Goal: Information Seeking & Learning: Learn about a topic

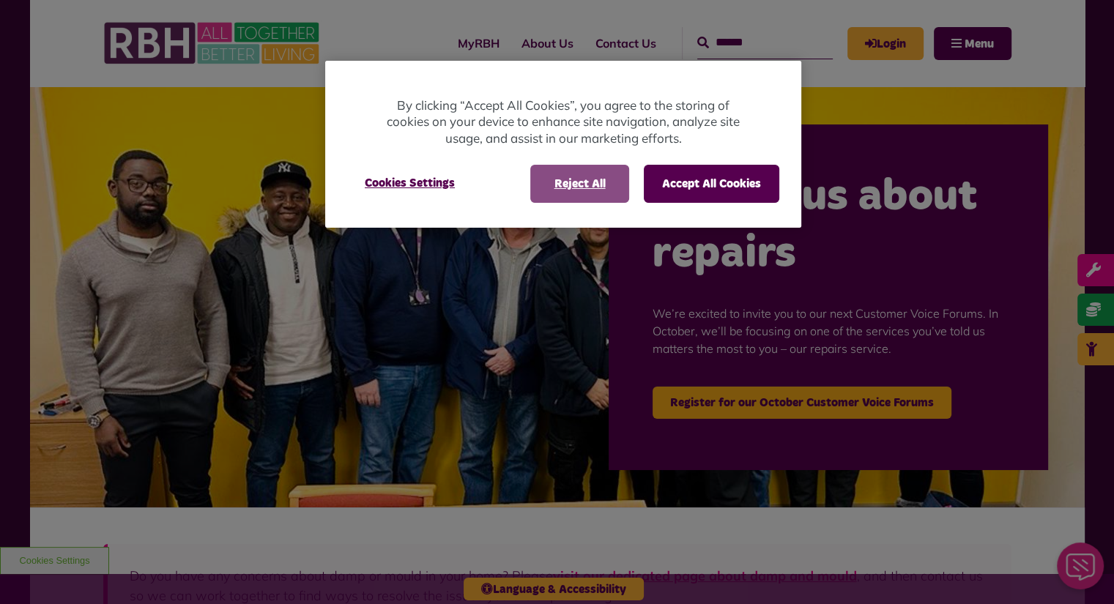
click at [581, 179] on button "Reject All" at bounding box center [579, 184] width 99 height 38
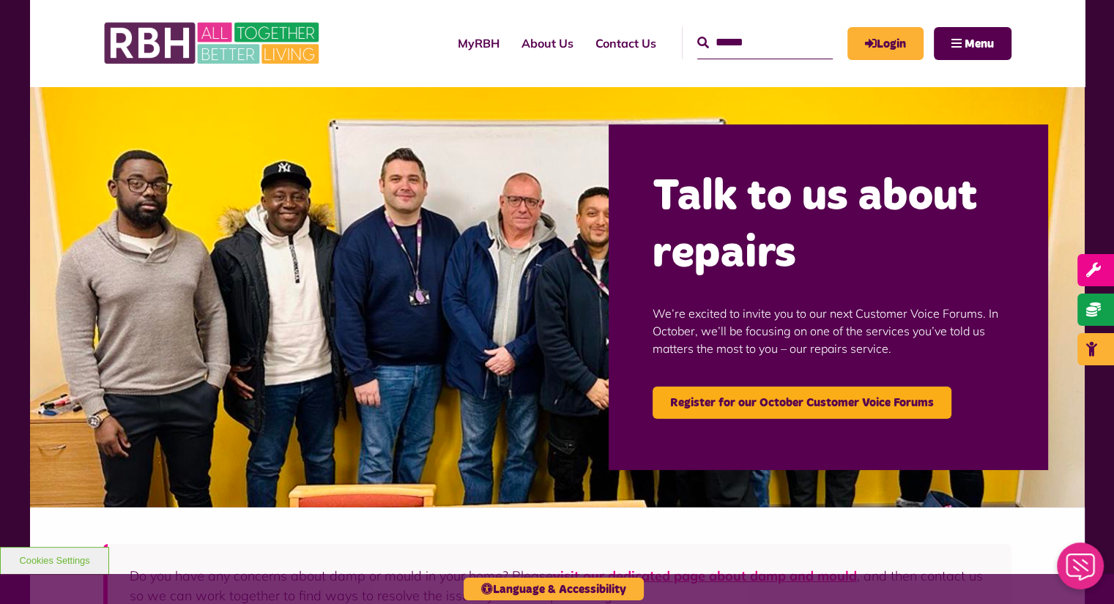
click at [530, 36] on link "About Us" at bounding box center [548, 43] width 74 height 40
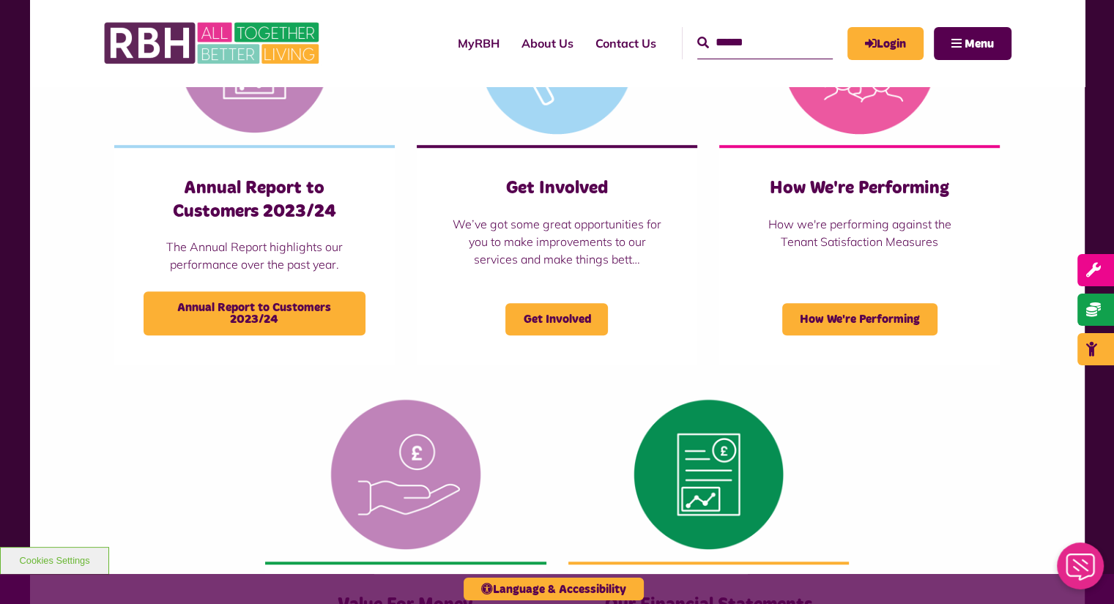
scroll to position [1072, 0]
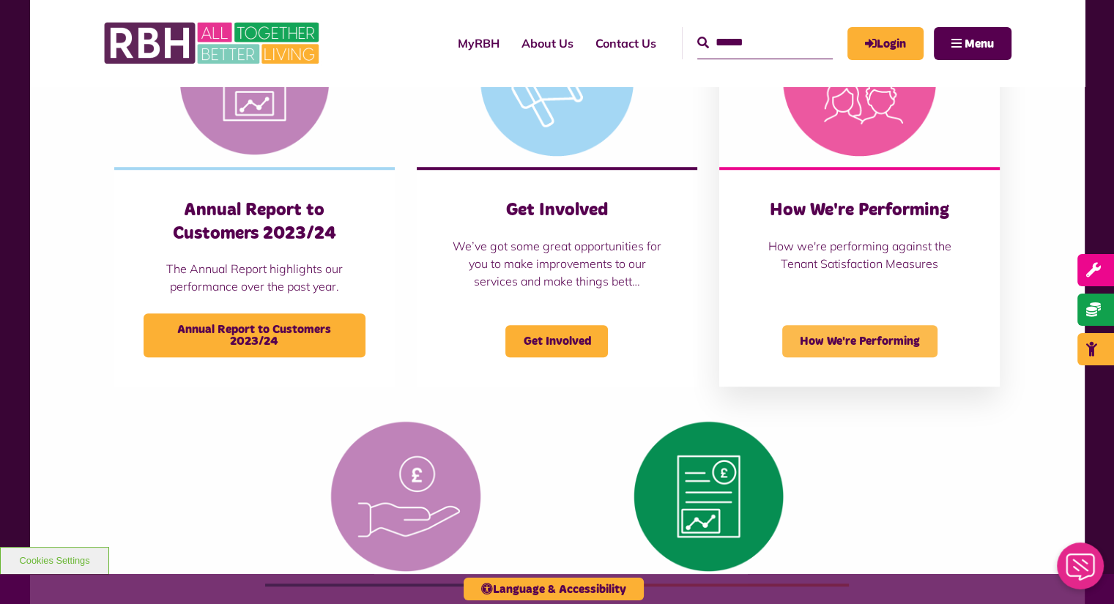
click at [872, 347] on span "How We're Performing" at bounding box center [859, 341] width 155 height 32
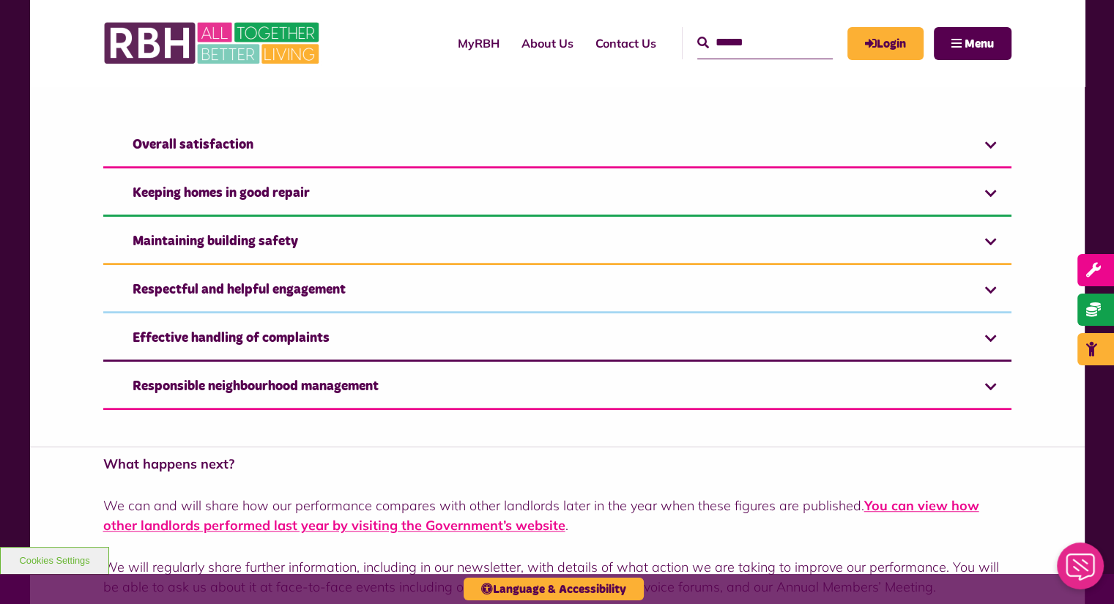
scroll to position [1003, 0]
click at [549, 278] on link "Respectful and helpful engagement" at bounding box center [557, 291] width 908 height 45
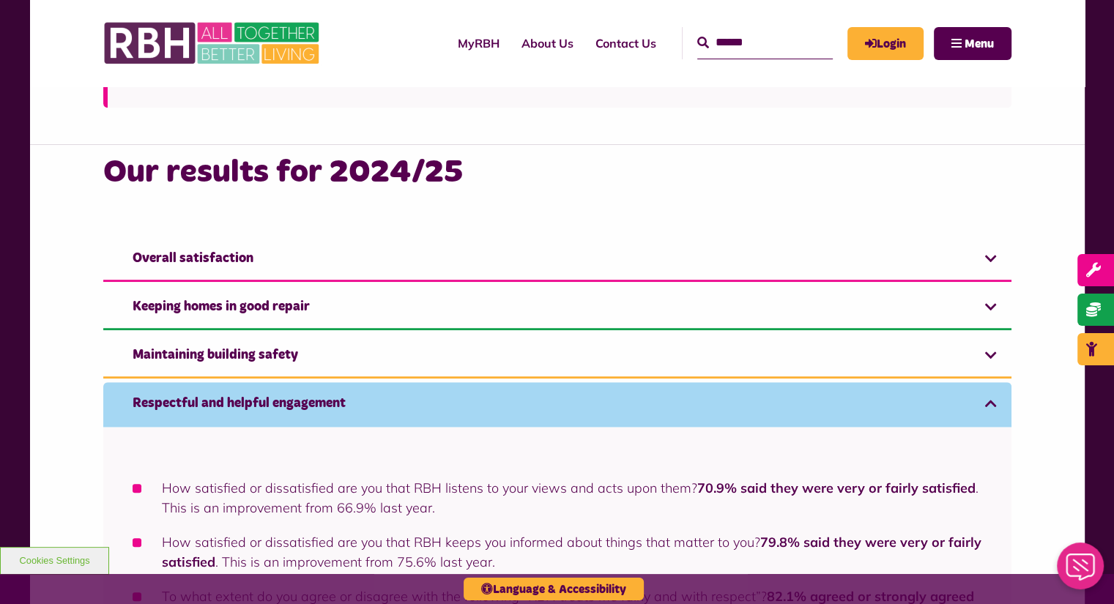
scroll to position [891, 0]
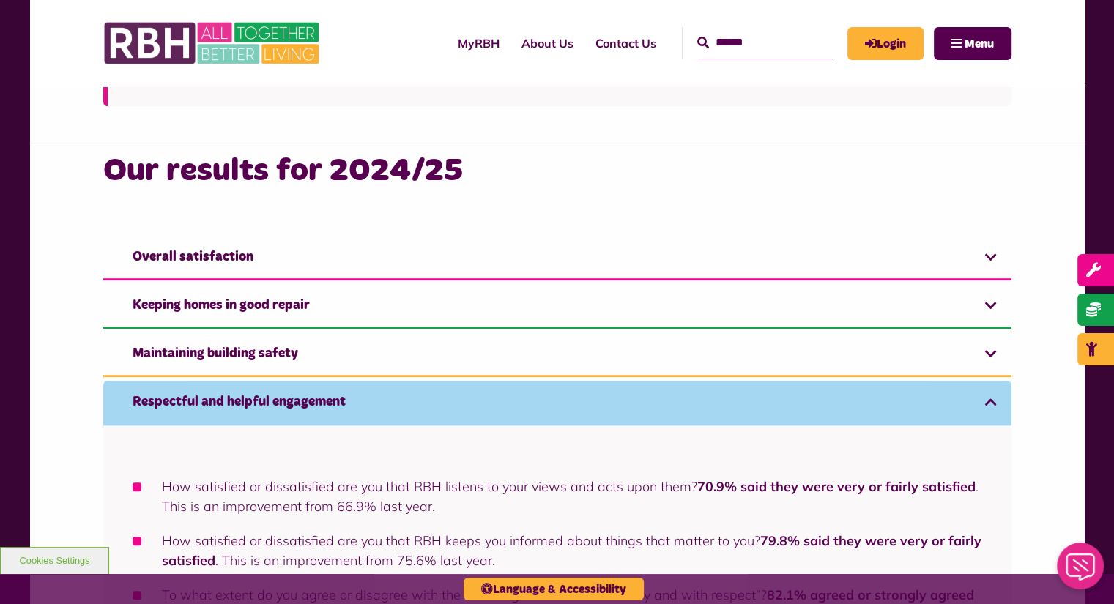
click at [485, 405] on link "Respectful and helpful engagement" at bounding box center [557, 403] width 908 height 45
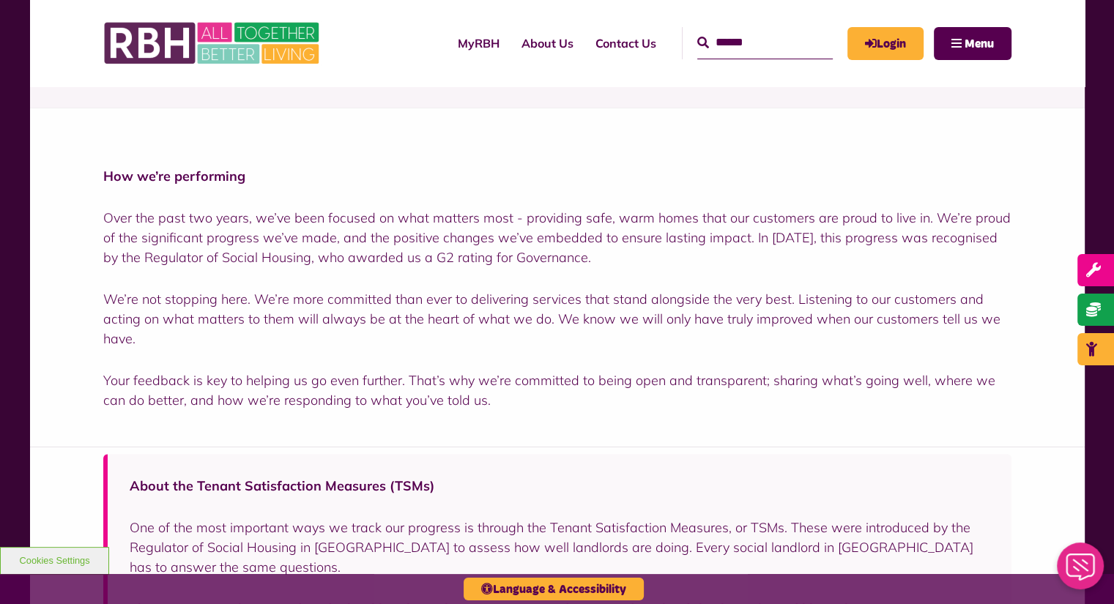
scroll to position [294, 0]
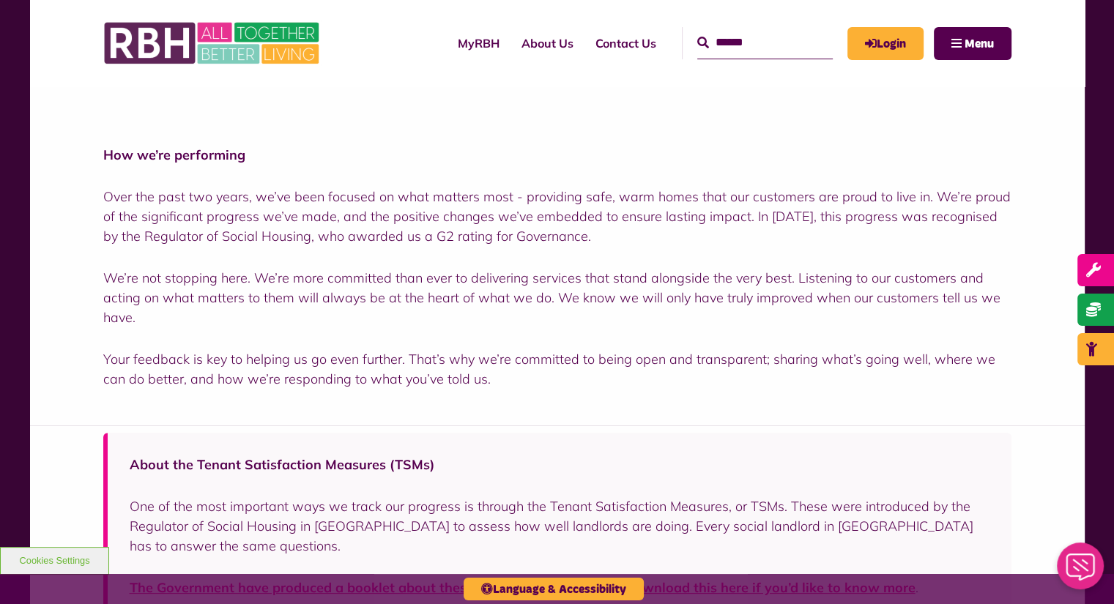
click at [511, 326] on p "We’re not stopping here. We’re more committed than ever to delivering services …" at bounding box center [557, 297] width 908 height 59
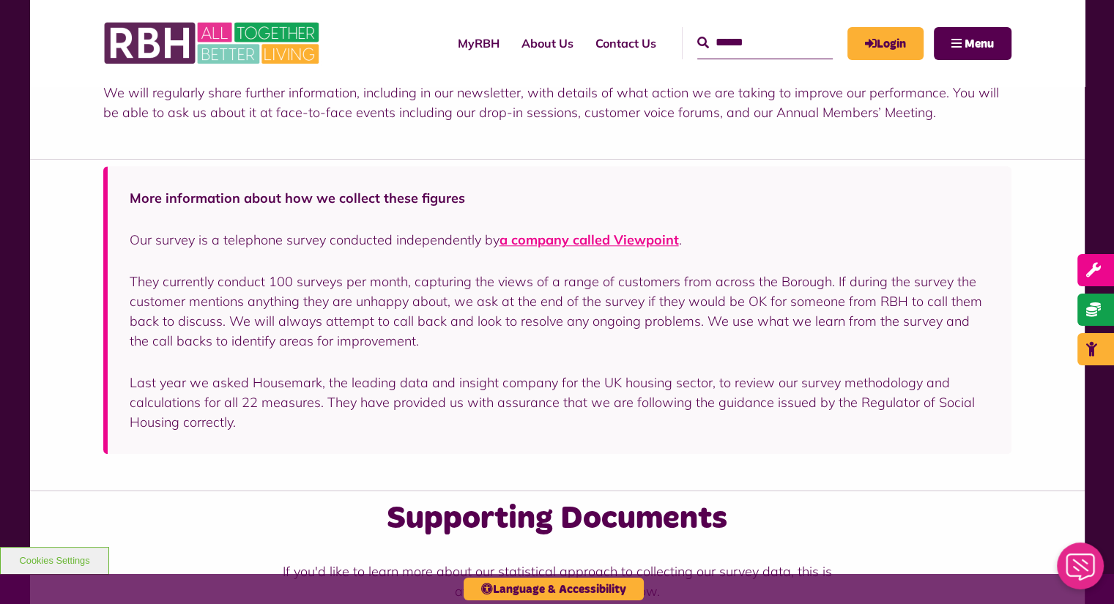
scroll to position [1490, 0]
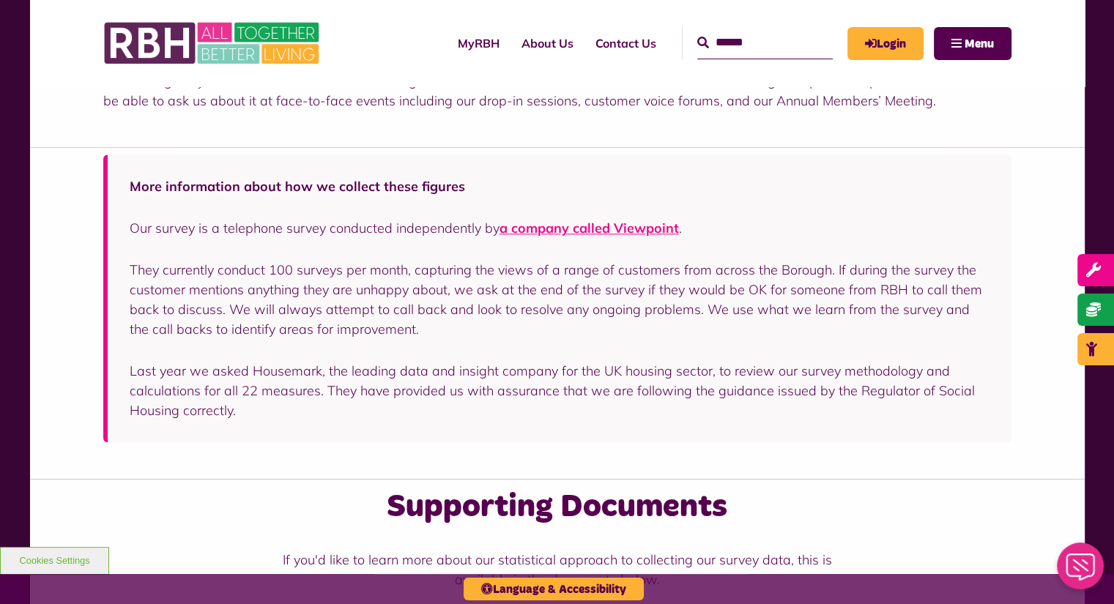
click at [606, 229] on link "a company called Viewpoint" at bounding box center [589, 228] width 179 height 17
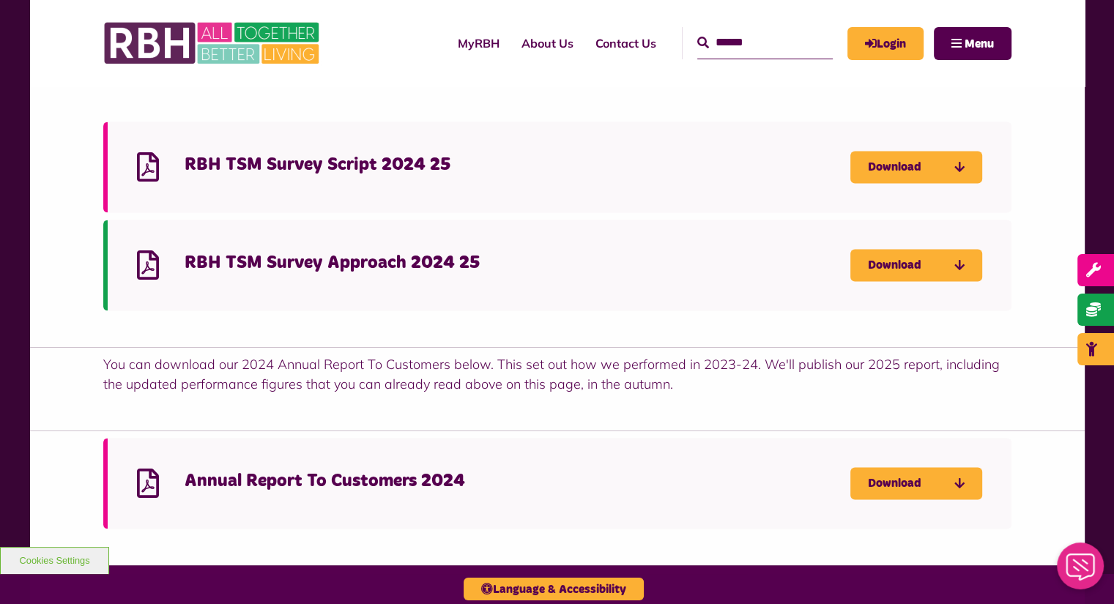
scroll to position [1997, 0]
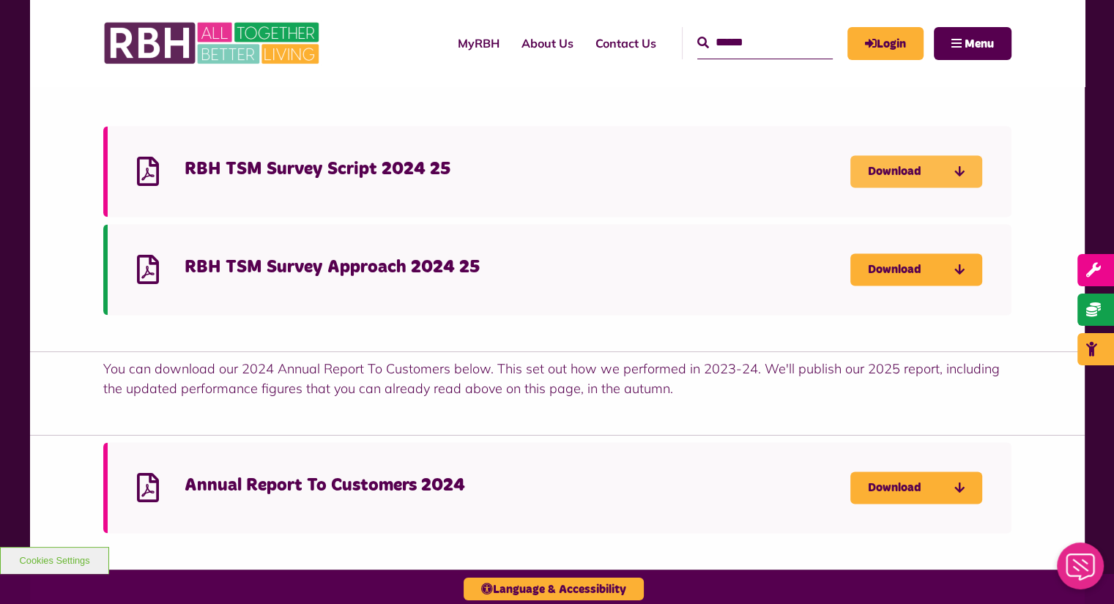
click at [951, 175] on link "Download" at bounding box center [916, 171] width 132 height 32
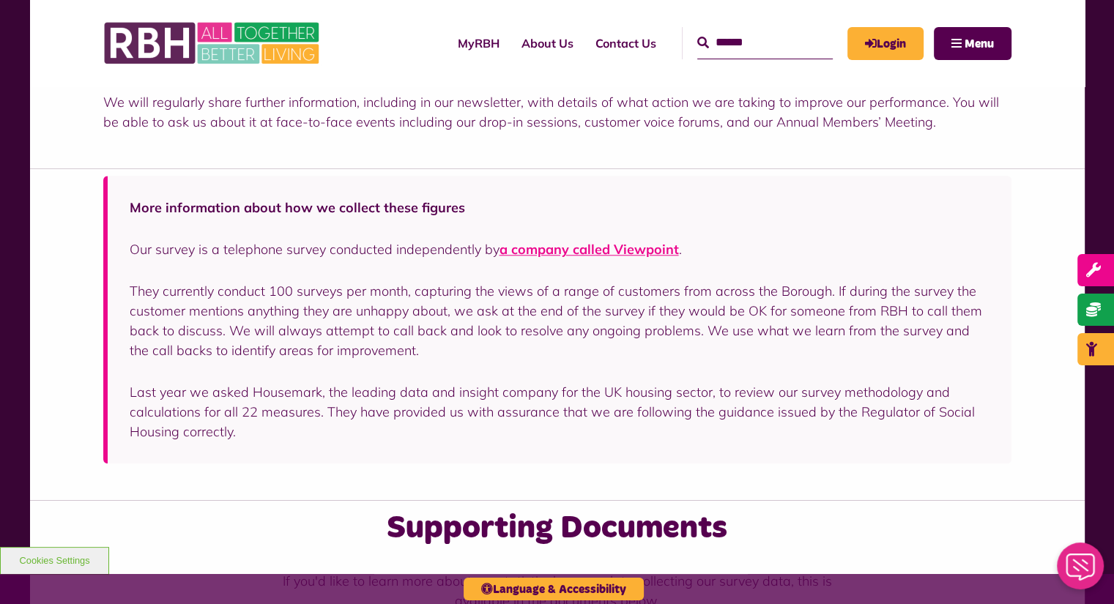
scroll to position [937, 0]
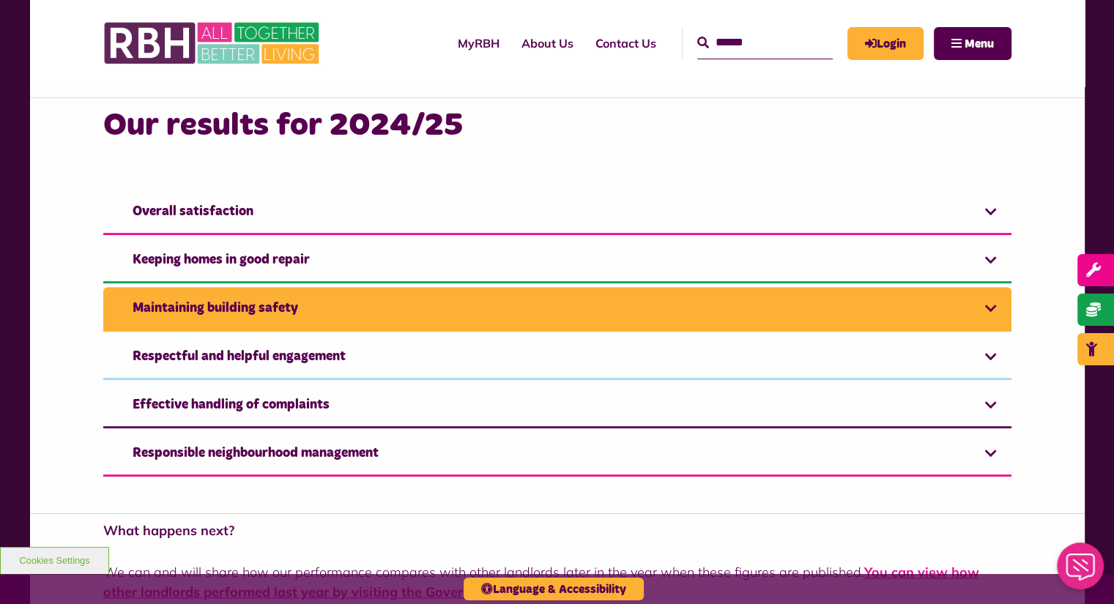
click at [971, 322] on link "Maintaining building safety" at bounding box center [557, 309] width 908 height 45
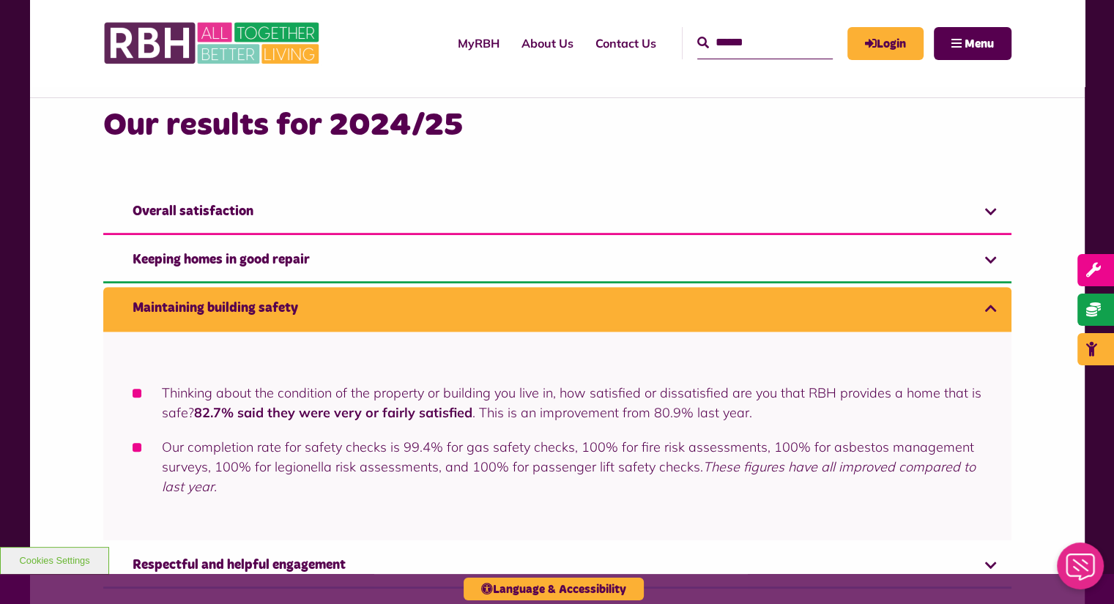
click at [945, 291] on link "Maintaining building safety" at bounding box center [557, 309] width 908 height 45
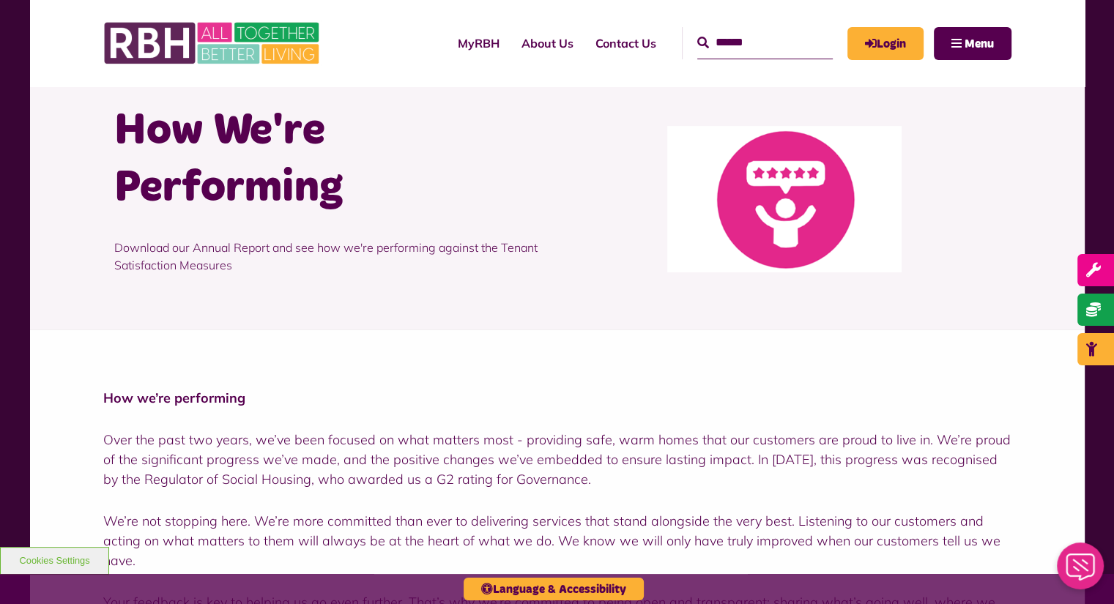
scroll to position [0, 0]
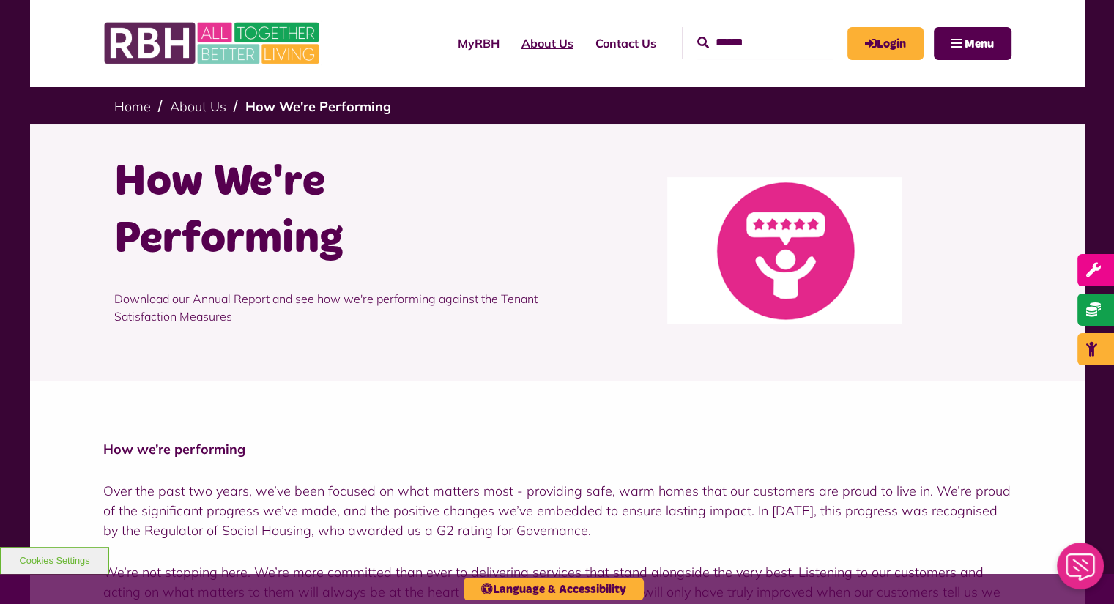
click at [529, 42] on link "About Us" at bounding box center [548, 43] width 74 height 40
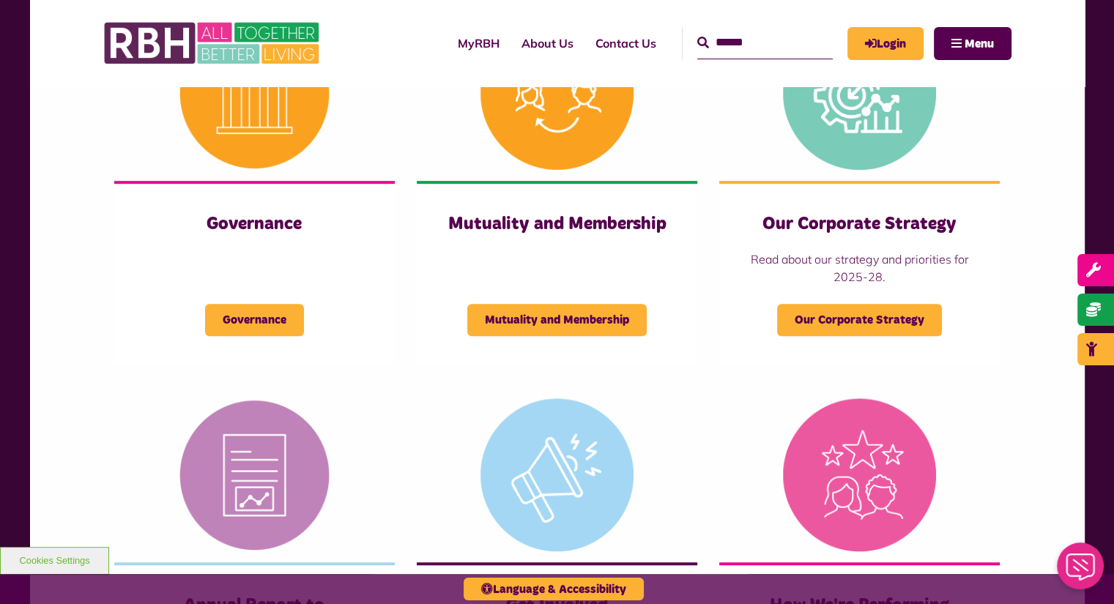
scroll to position [681, 0]
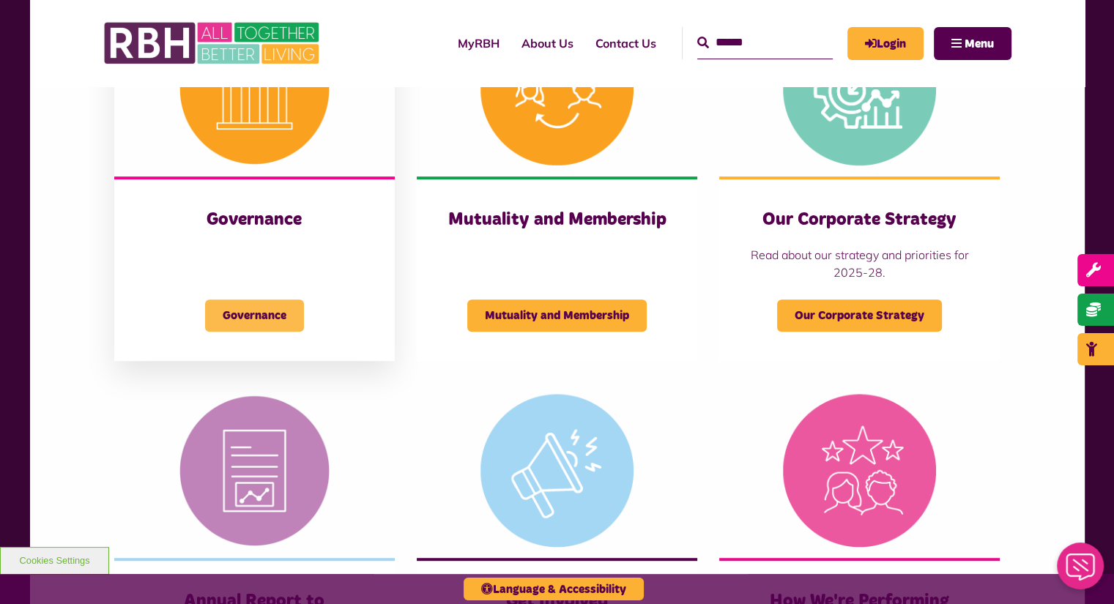
click at [255, 313] on span "Governance" at bounding box center [254, 316] width 99 height 32
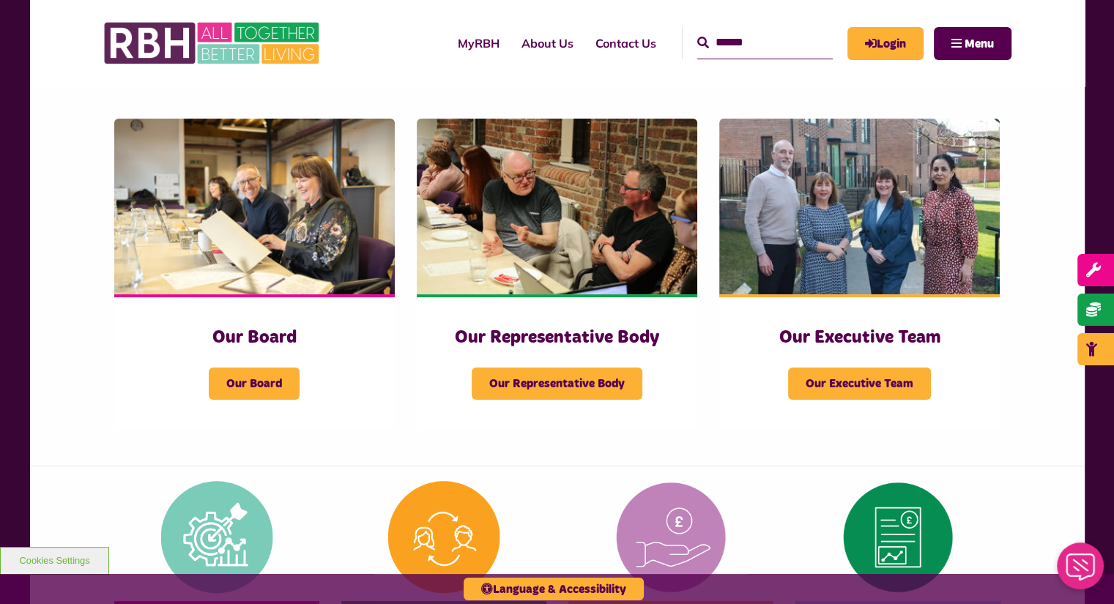
scroll to position [176, 0]
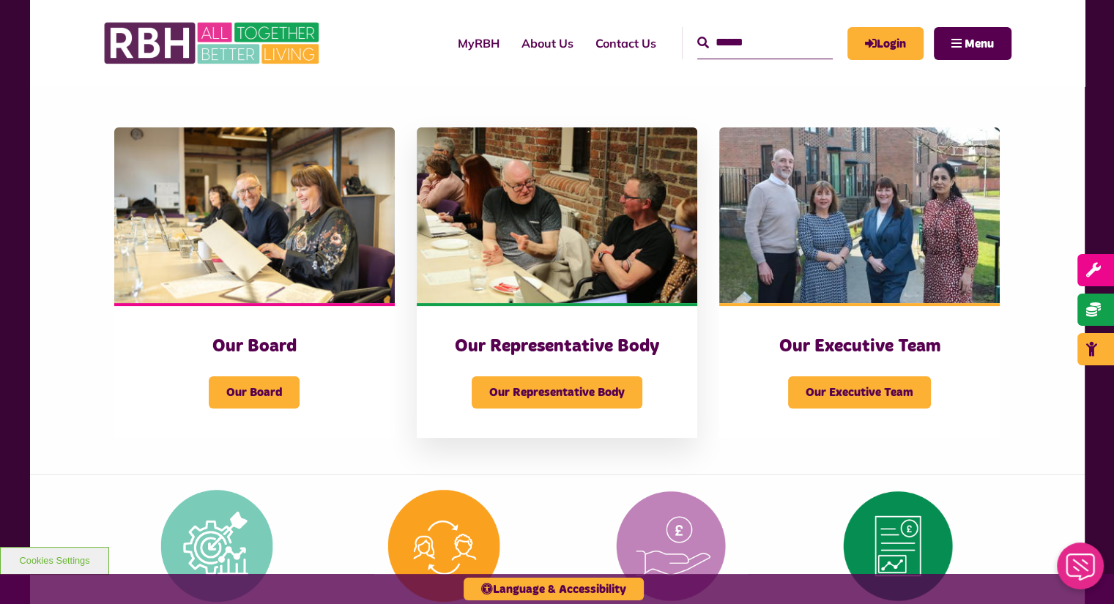
click at [597, 342] on h3 "Our Representative Body" at bounding box center [557, 346] width 222 height 23
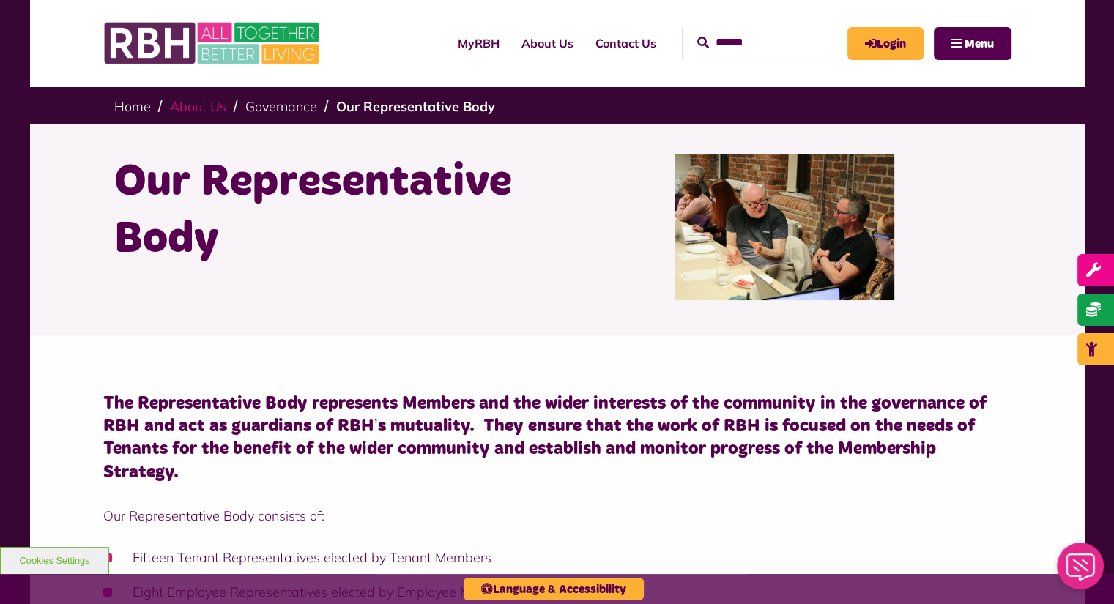
click at [196, 104] on link "About Us" at bounding box center [198, 106] width 56 height 17
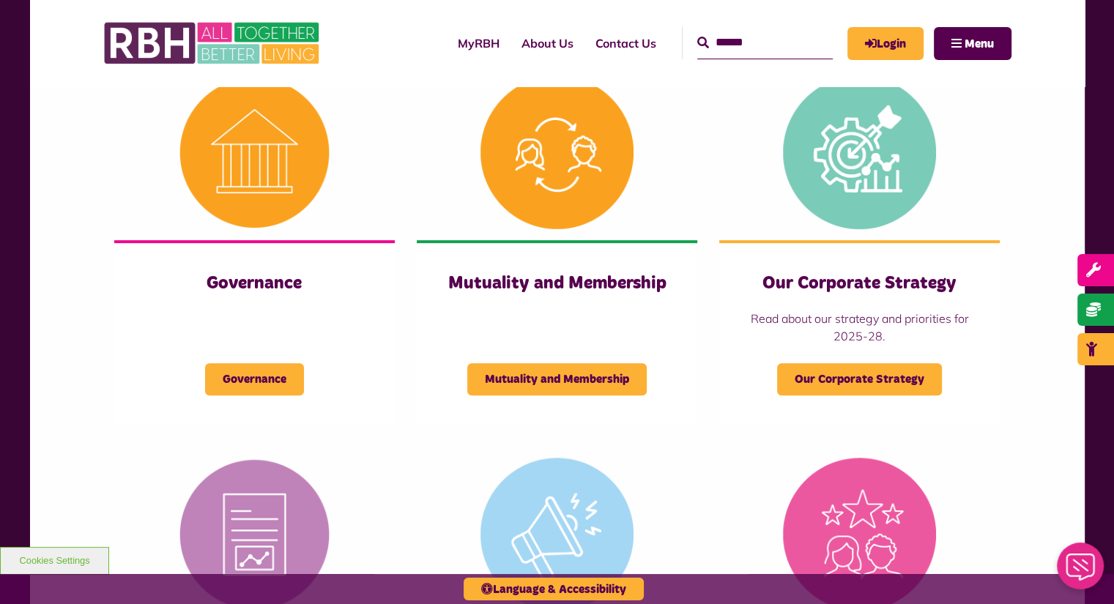
scroll to position [620, 0]
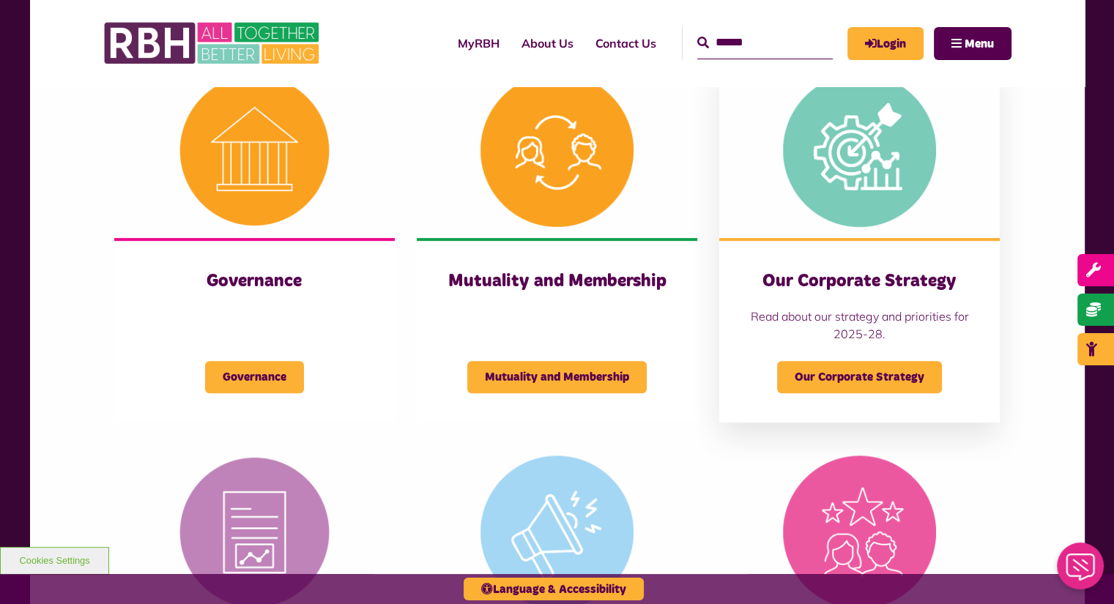
click at [850, 280] on h3 "Our Corporate Strategy" at bounding box center [860, 281] width 222 height 23
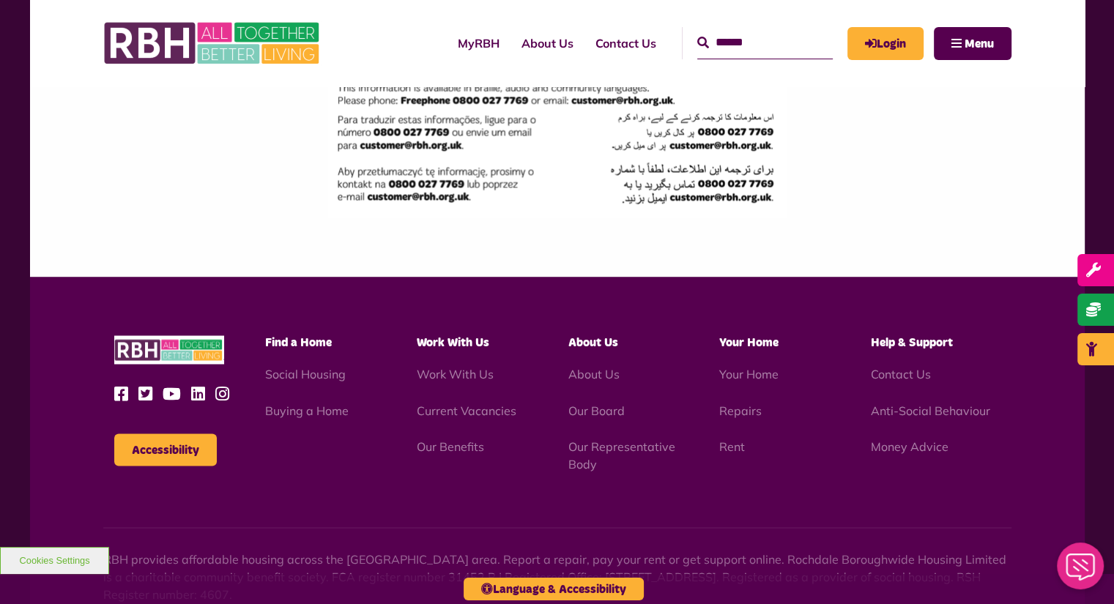
scroll to position [2378, 0]
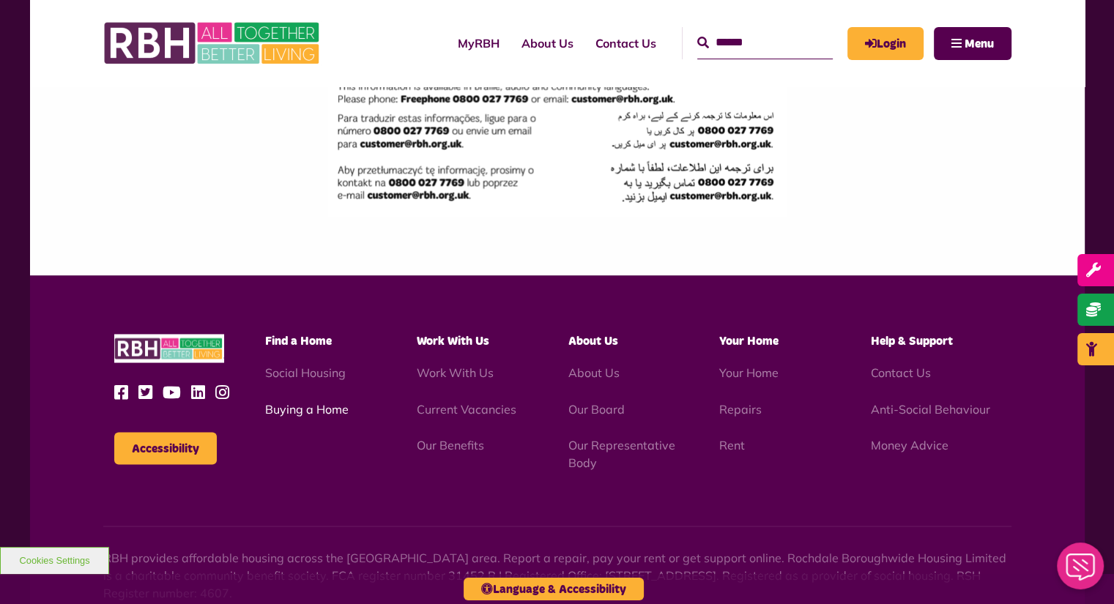
click at [338, 401] on link "Buying a Home" at bounding box center [307, 408] width 84 height 15
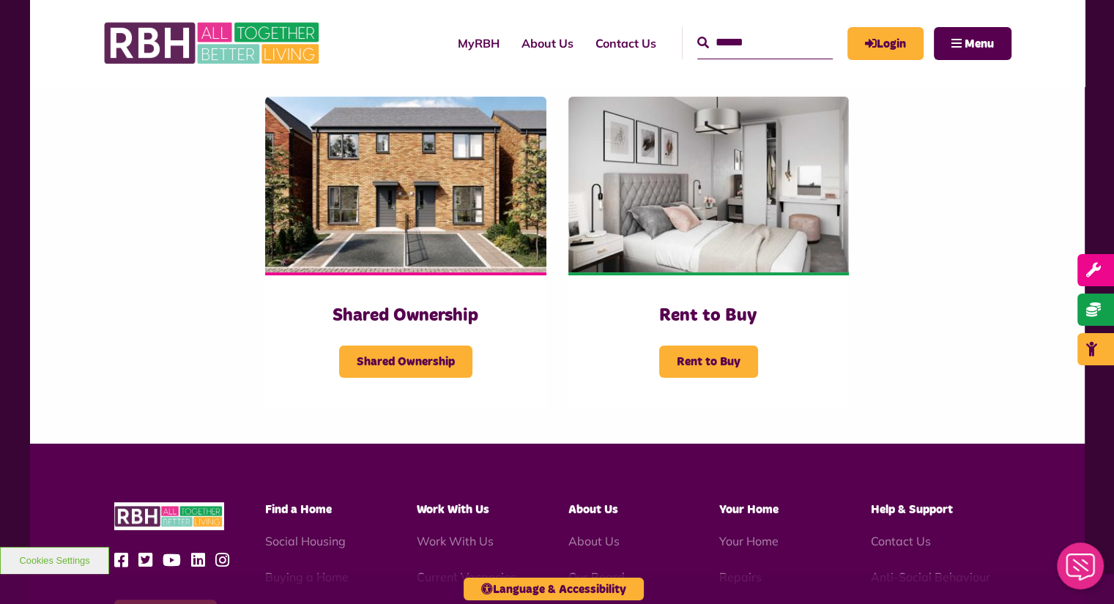
scroll to position [308, 0]
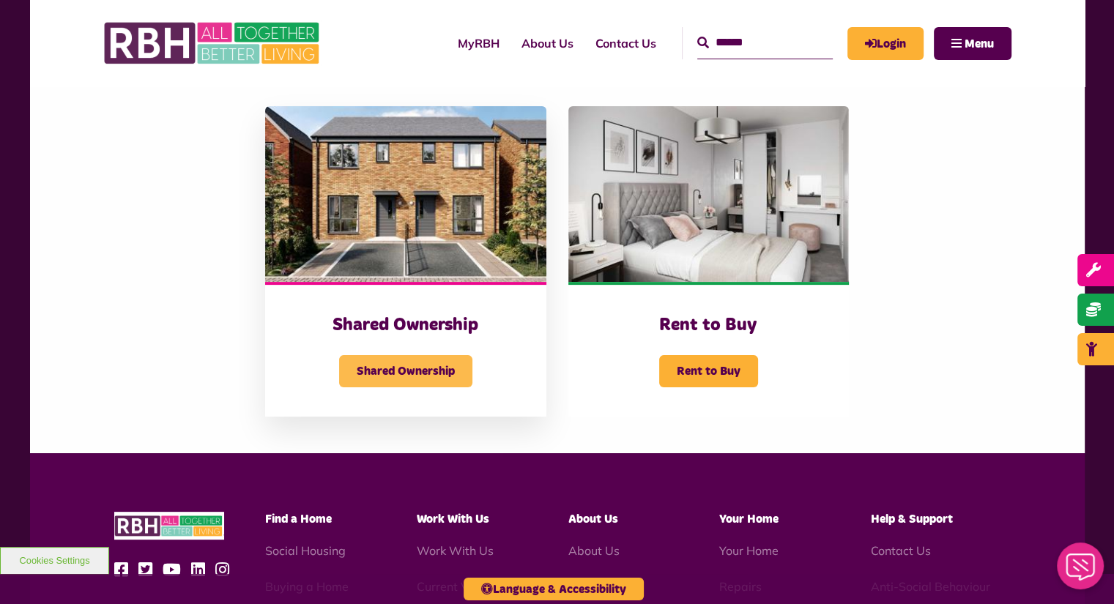
click at [344, 374] on span "Shared Ownership" at bounding box center [405, 371] width 133 height 32
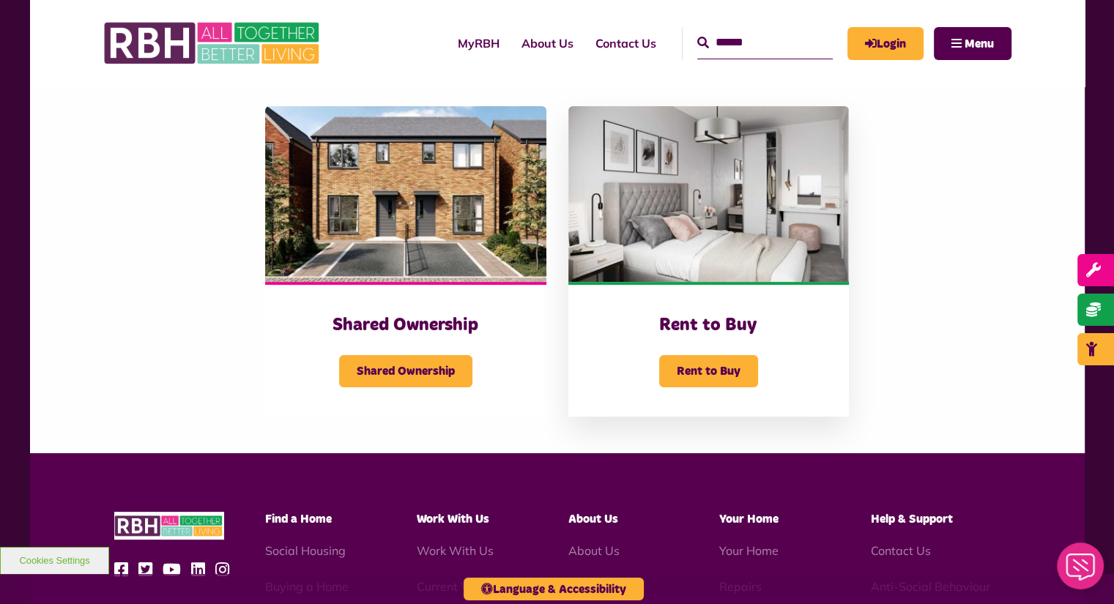
click at [727, 220] on img at bounding box center [708, 194] width 281 height 176
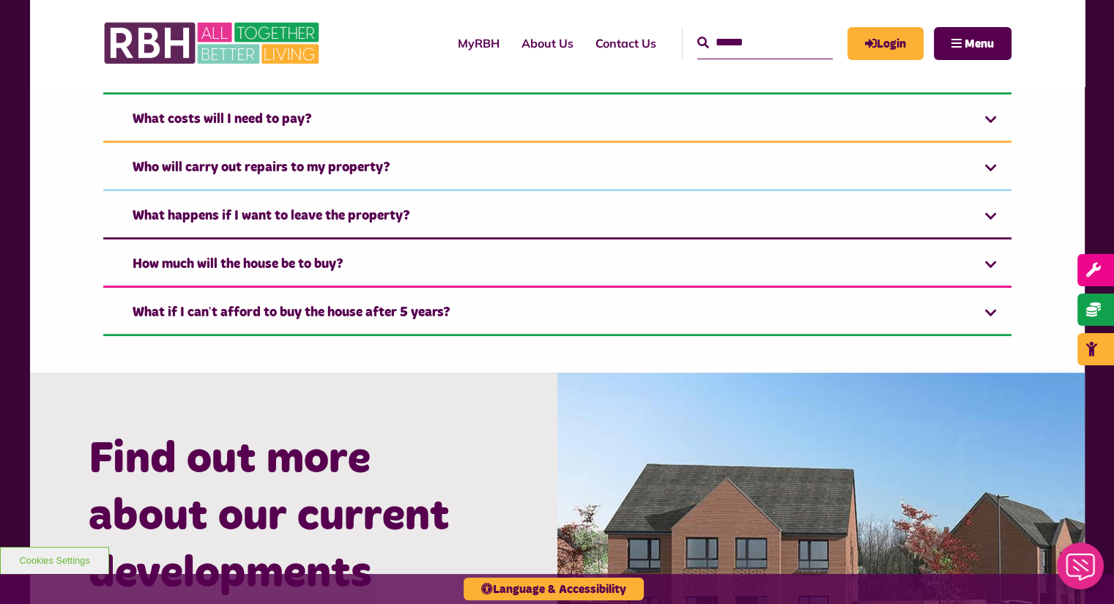
scroll to position [1200, 0]
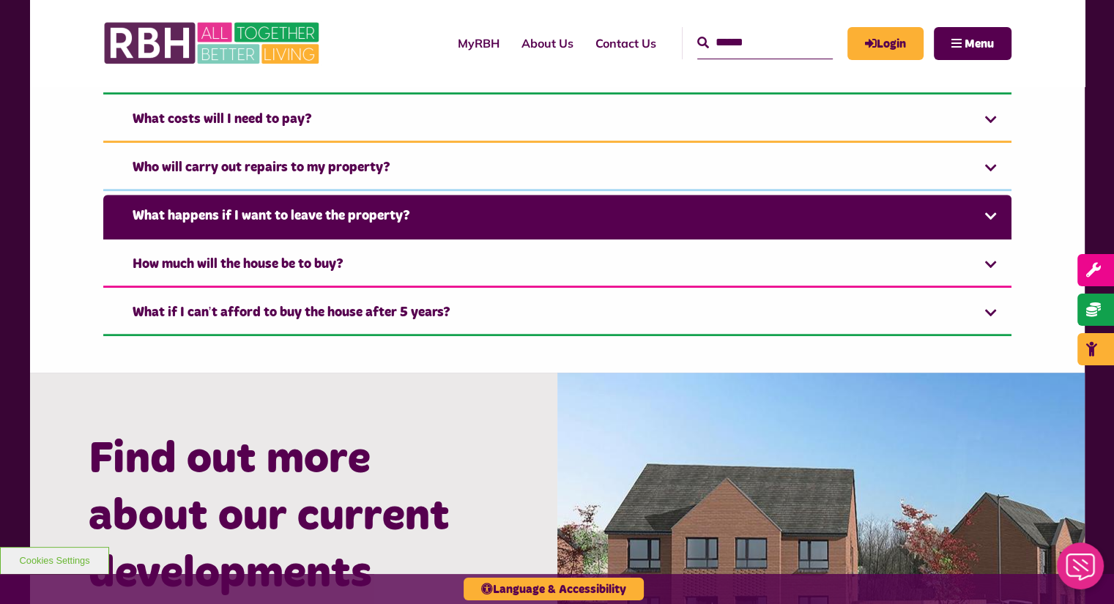
click at [592, 223] on link "What happens if I want to leave the property?" at bounding box center [557, 217] width 908 height 45
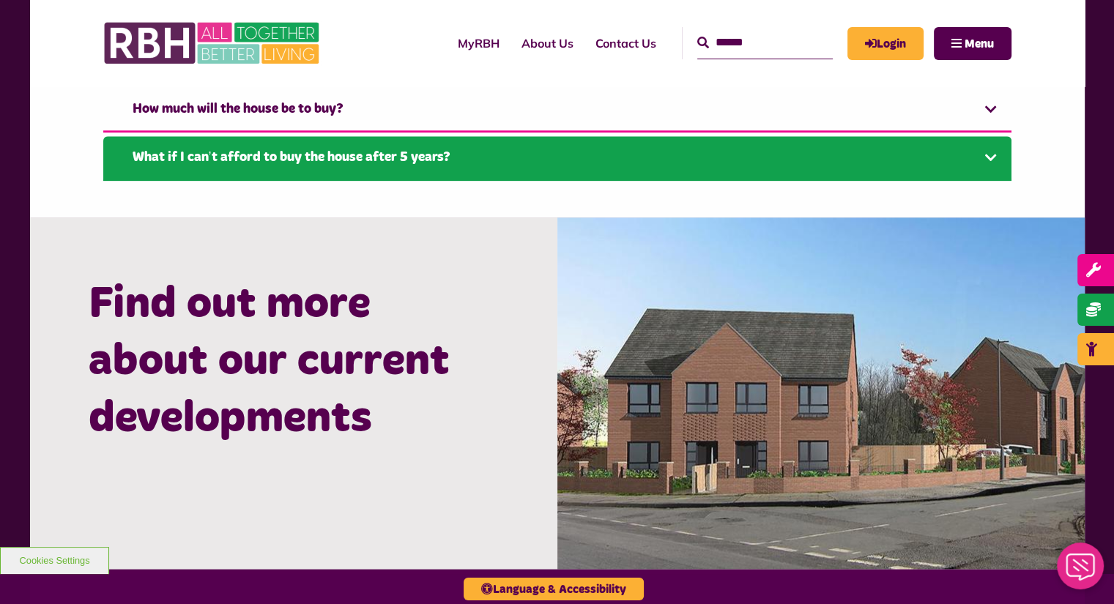
click at [434, 158] on link "What if I can’t afford to buy the house after 5 years?" at bounding box center [557, 158] width 908 height 45
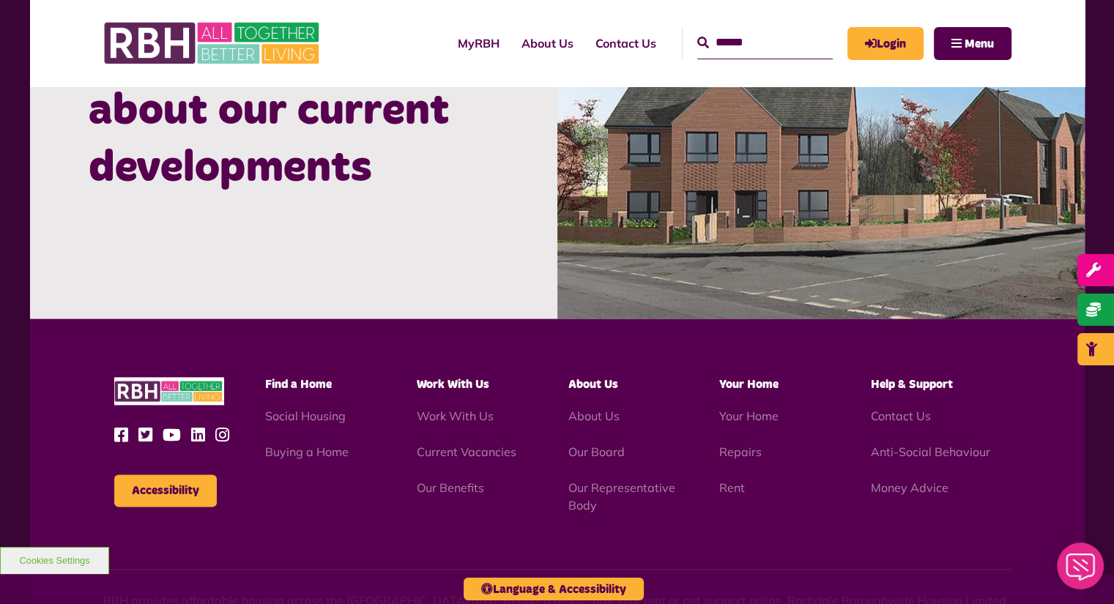
scroll to position [1701, 0]
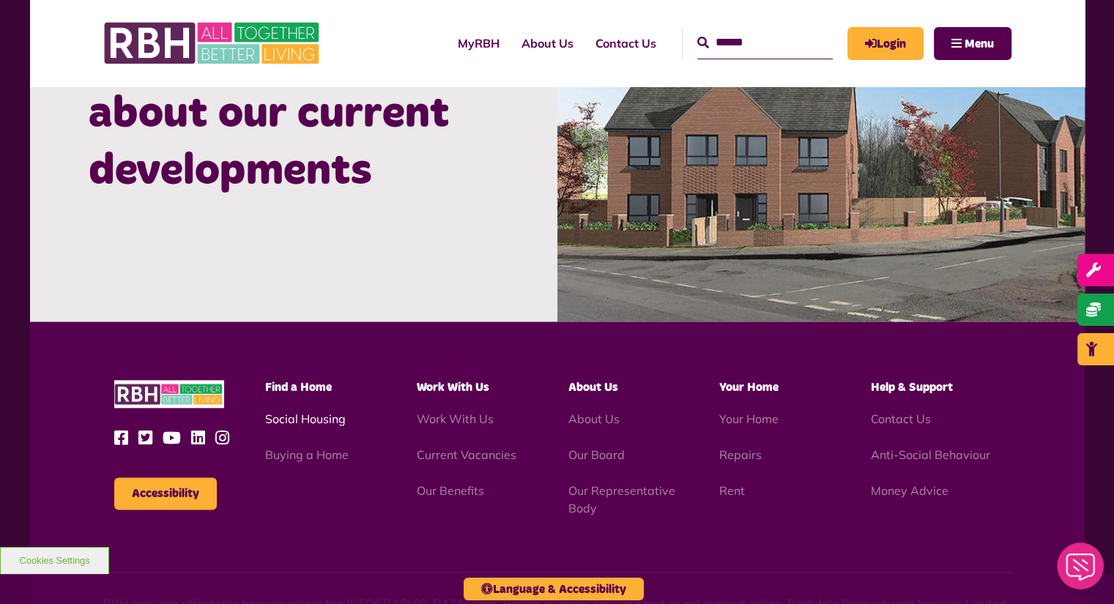
click at [329, 416] on link "Social Housing" at bounding box center [305, 419] width 81 height 15
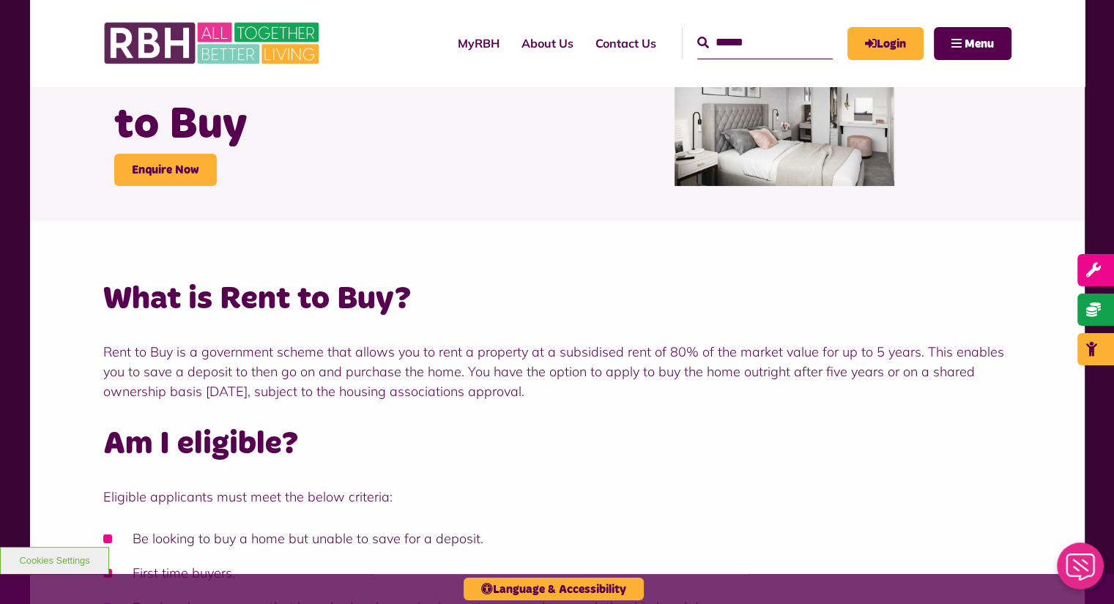
scroll to position [0, 0]
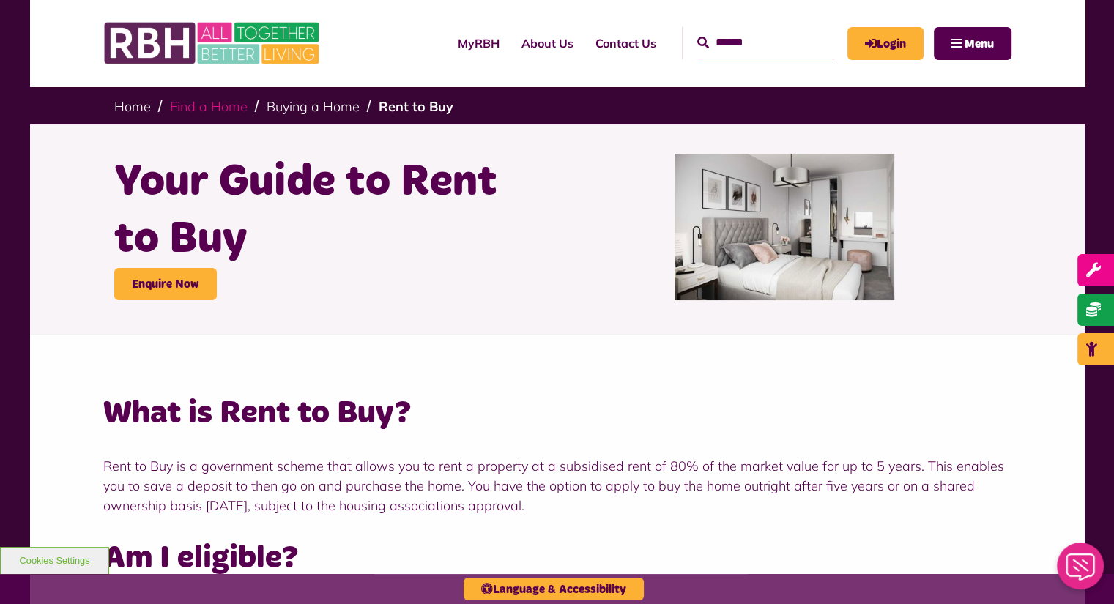
click at [209, 111] on link "Find a Home" at bounding box center [209, 106] width 78 height 17
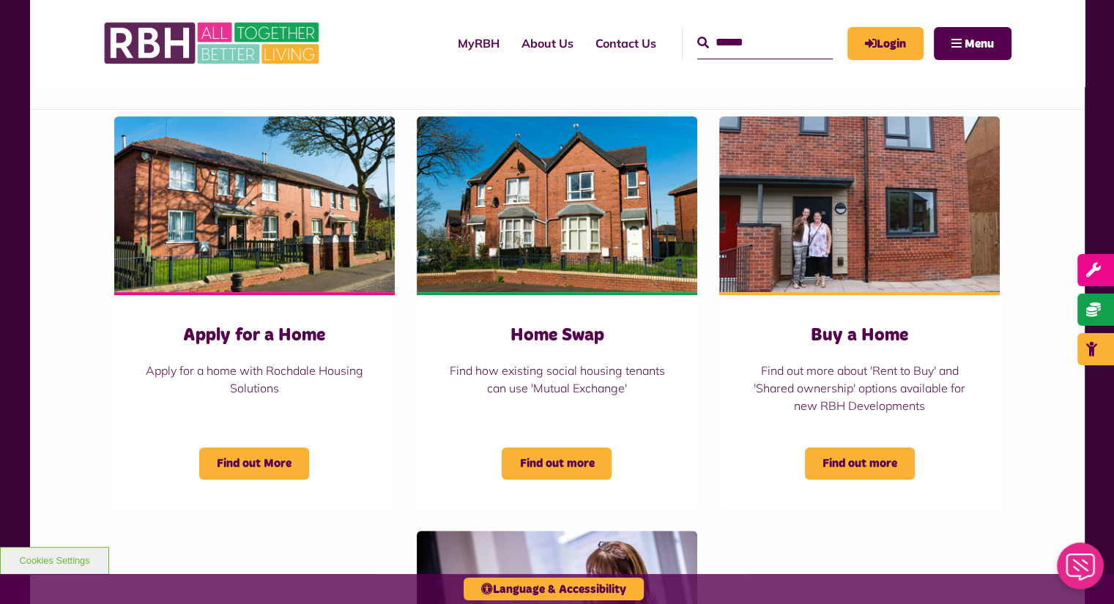
scroll to position [1058, 0]
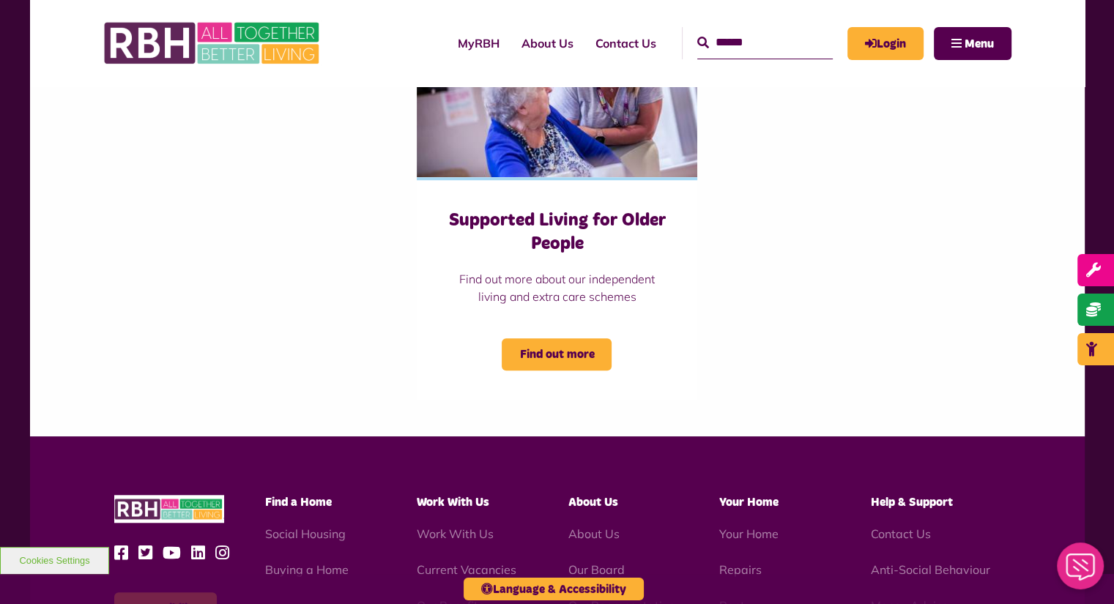
click at [461, 525] on li "Work With Us" at bounding box center [482, 534] width 130 height 18
click at [459, 535] on link "Work With Us" at bounding box center [455, 534] width 77 height 15
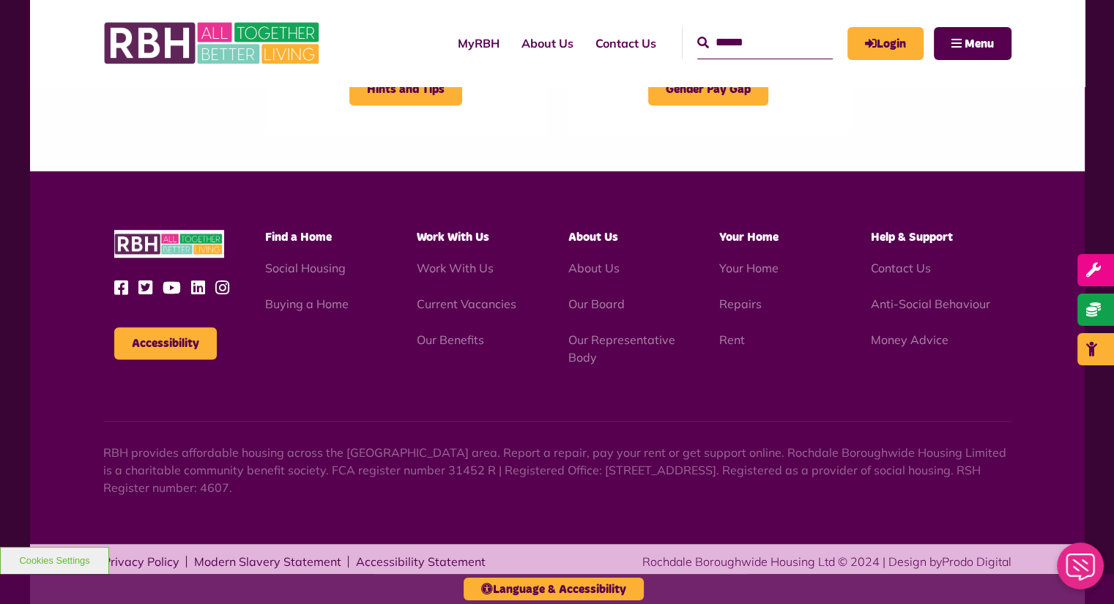
scroll to position [379, 0]
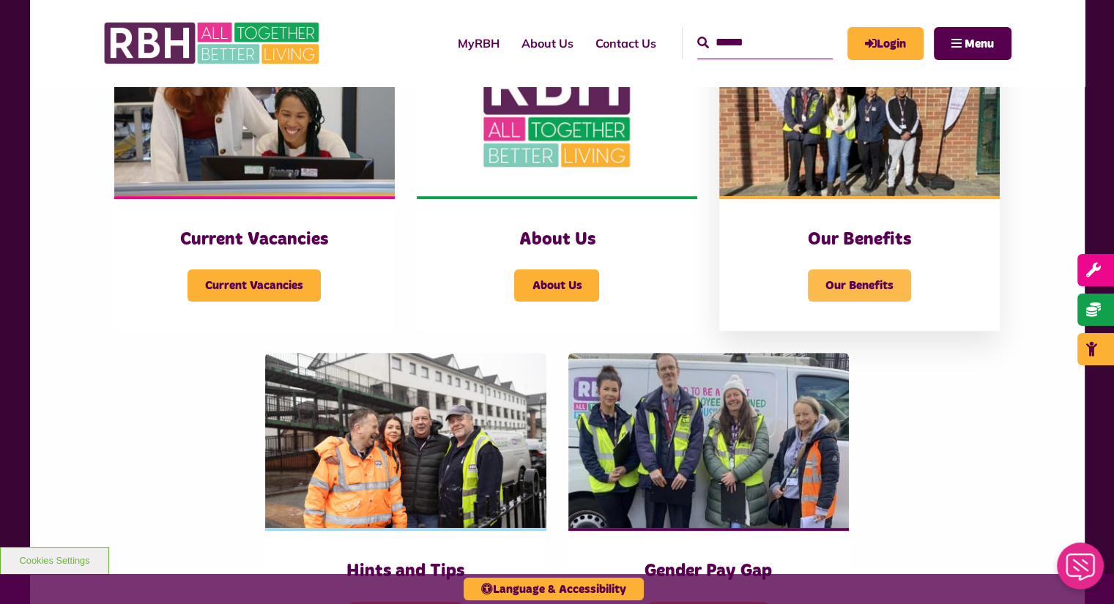
click at [869, 285] on span "Our Benefits" at bounding box center [859, 286] width 103 height 32
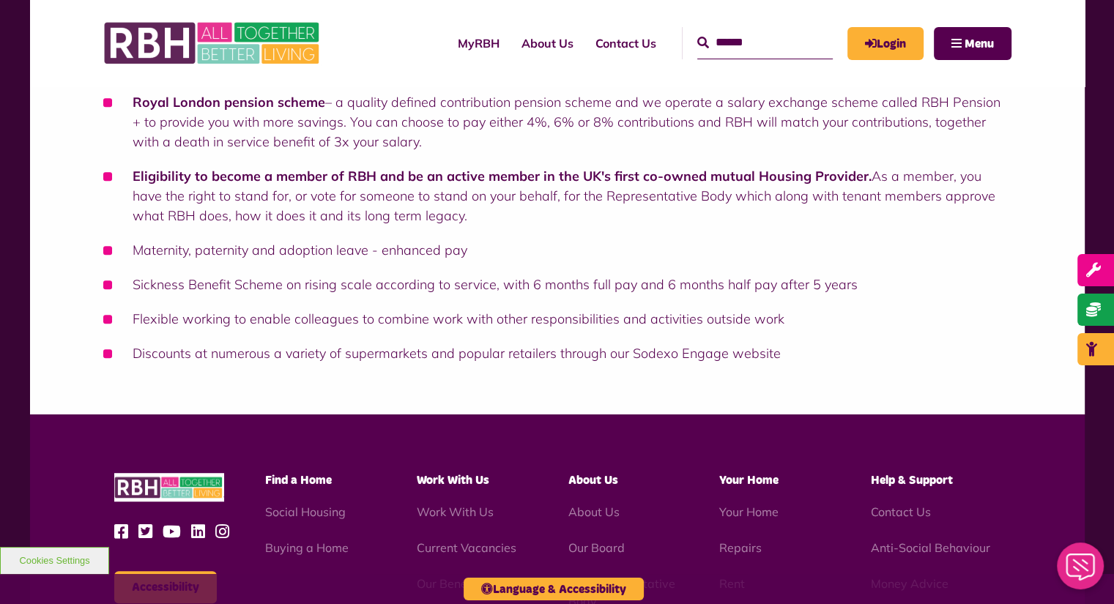
scroll to position [799, 0]
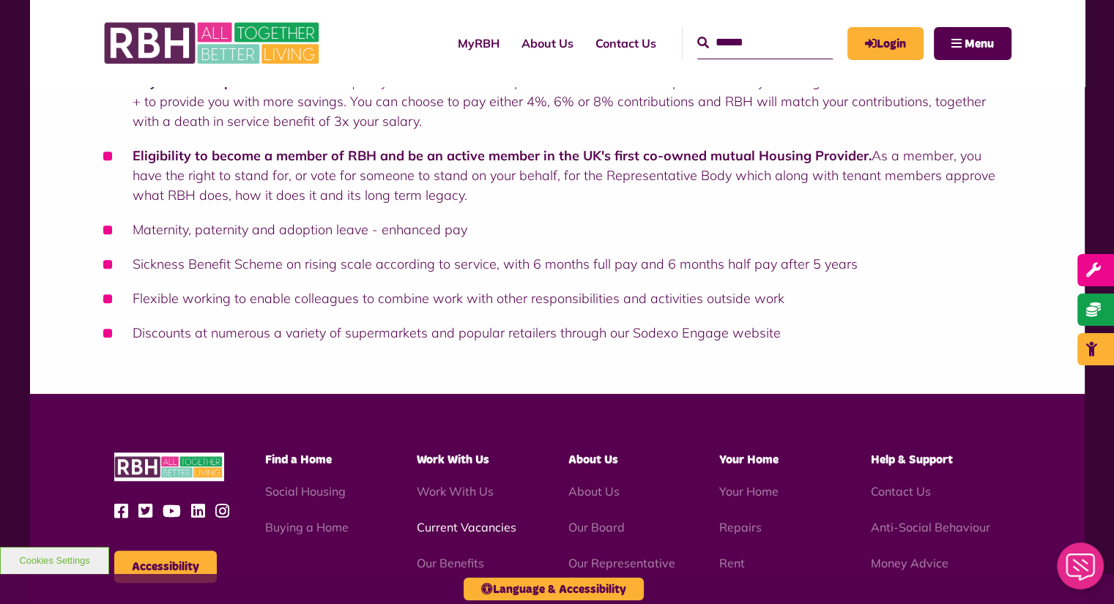
click at [475, 528] on link "Current Vacancies" at bounding box center [467, 527] width 100 height 15
